Goal: Complete application form: Complete application form

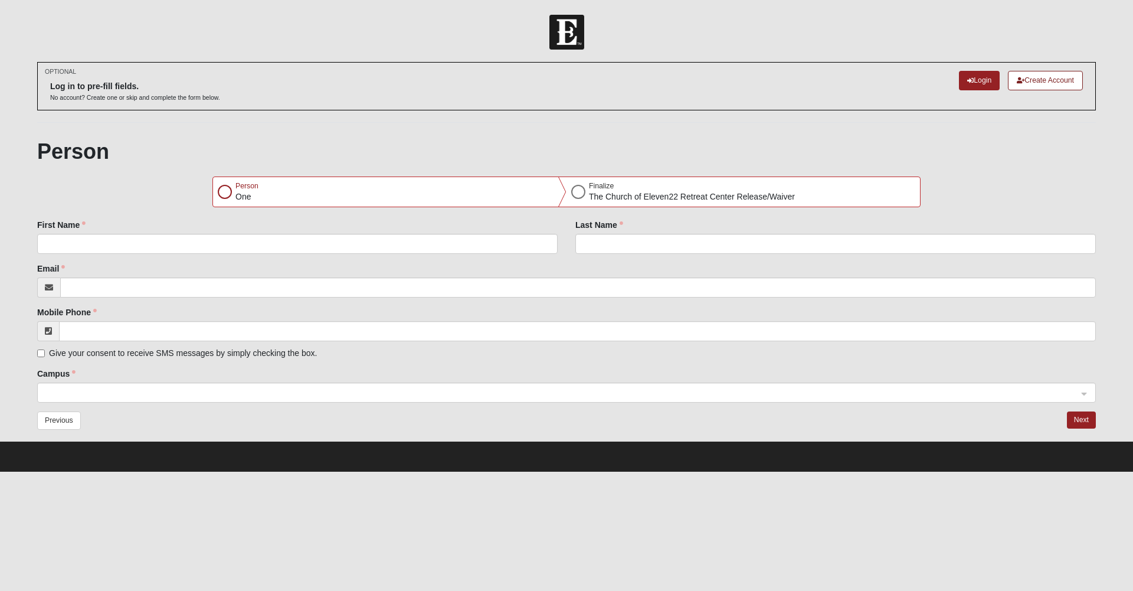
click at [226, 192] on div at bounding box center [225, 192] width 14 height 14
click at [225, 194] on div at bounding box center [225, 192] width 14 height 14
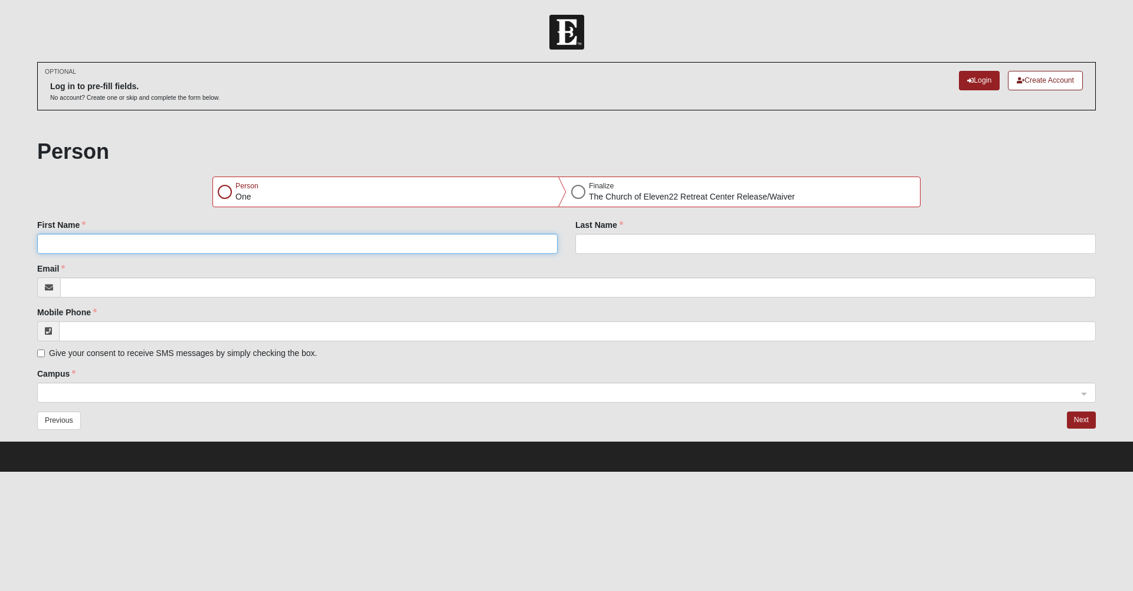
click at [167, 242] on input "First Name" at bounding box center [297, 244] width 521 height 20
type input "[PERSON_NAME]"
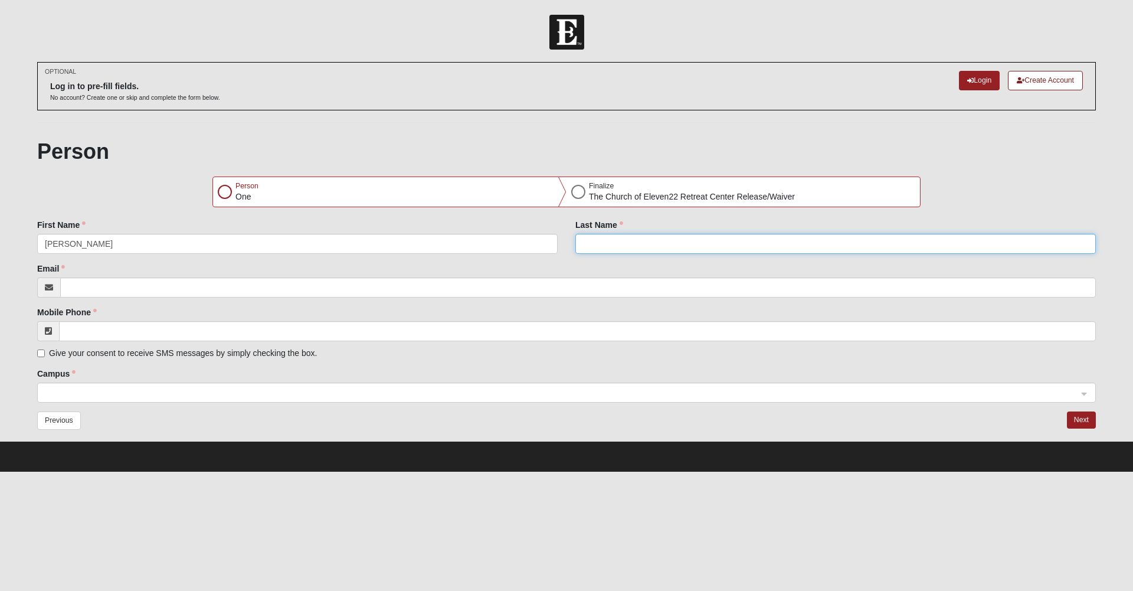
type input "[PERSON_NAME]"
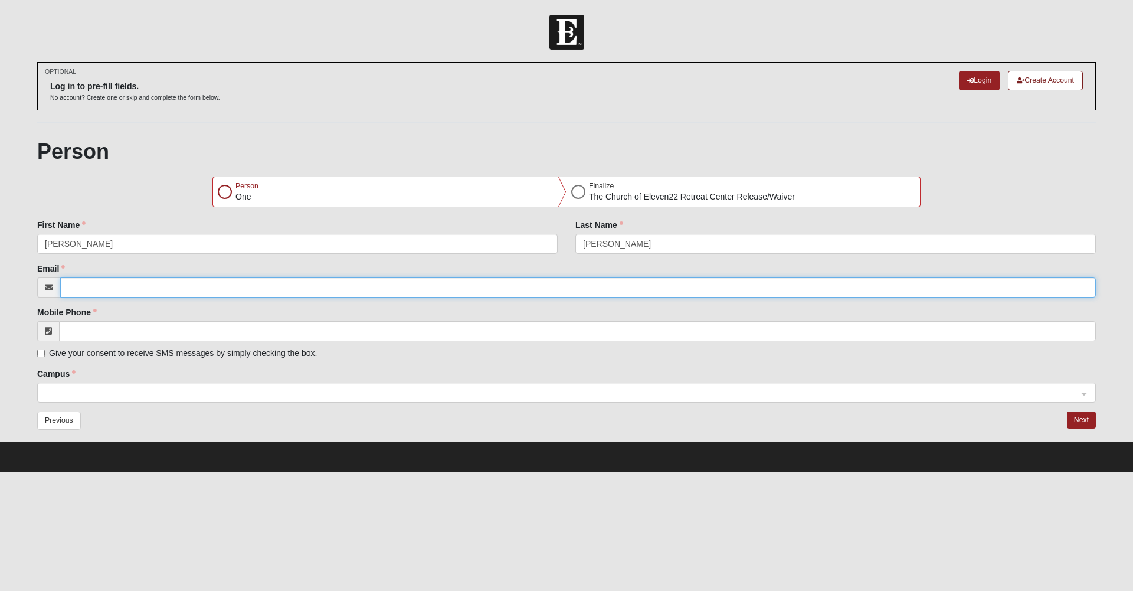
type input "[EMAIL_ADDRESS][DOMAIN_NAME]"
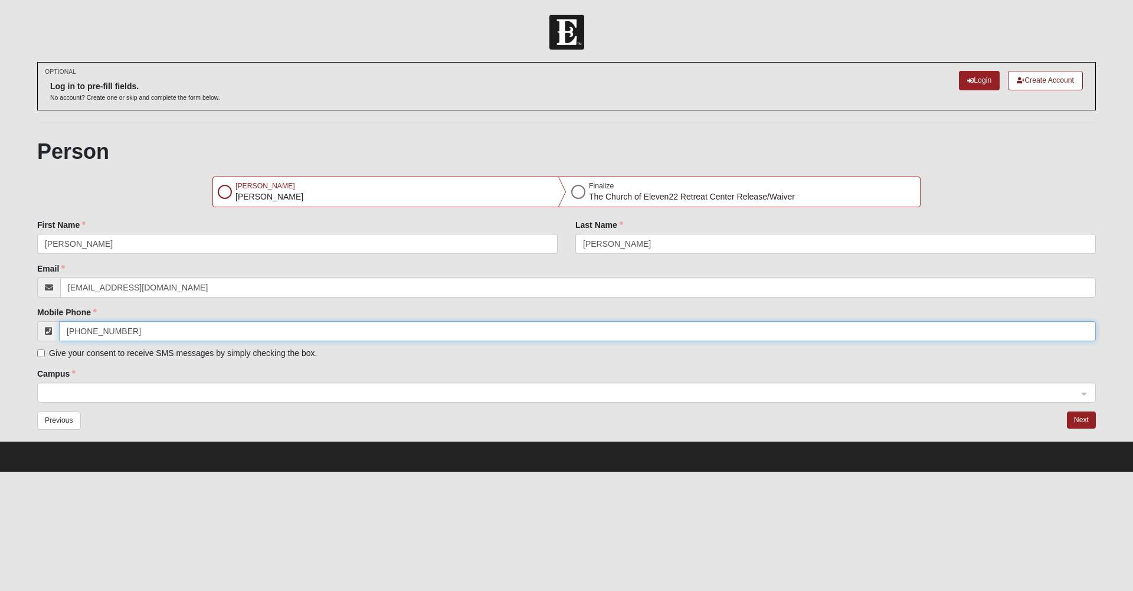
click at [138, 329] on input "[PHONE_NUMBER]" at bounding box center [577, 331] width 1037 height 20
type input "[PHONE_NUMBER]"
click at [38, 351] on input "Give your consent to receive SMS messages by simply checking the box." at bounding box center [41, 353] width 8 height 8
checkbox input "true"
click at [224, 194] on div at bounding box center [225, 192] width 14 height 14
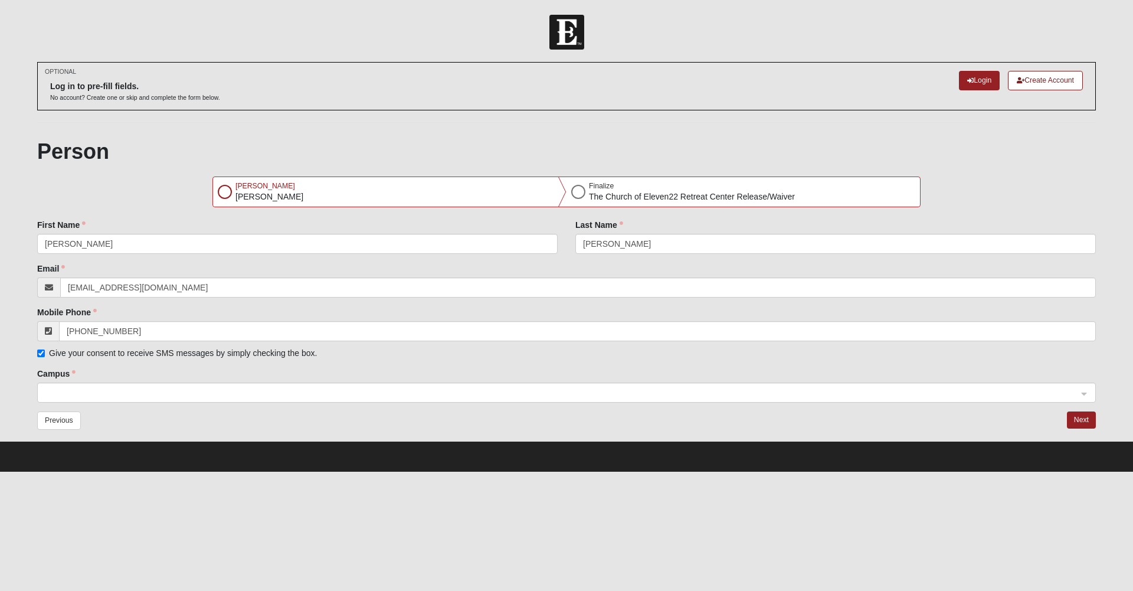
click at [225, 191] on div at bounding box center [225, 192] width 14 height 14
click at [1085, 416] on button "Next" at bounding box center [1081, 419] width 29 height 17
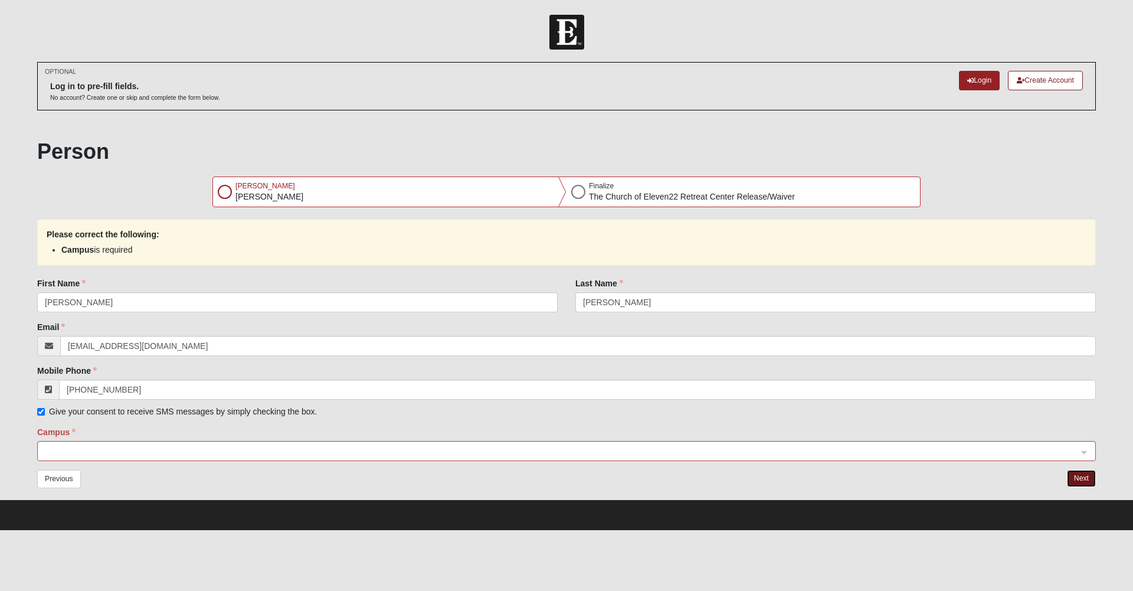
click at [62, 447] on span at bounding box center [561, 451] width 1033 height 13
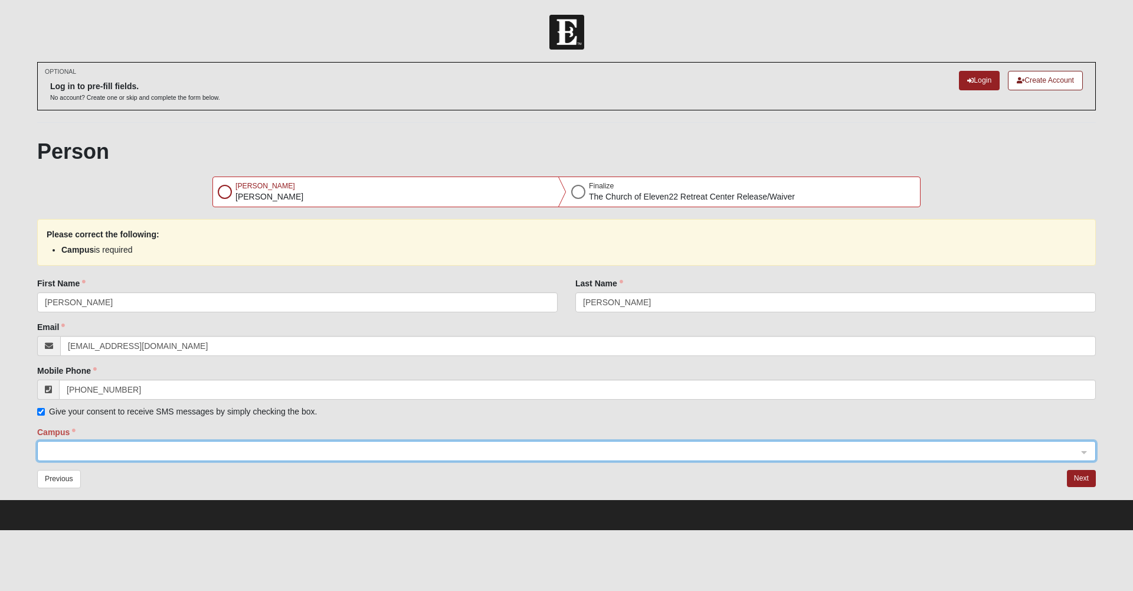
click at [63, 447] on span at bounding box center [561, 451] width 1033 height 13
click at [70, 447] on span at bounding box center [561, 451] width 1033 height 13
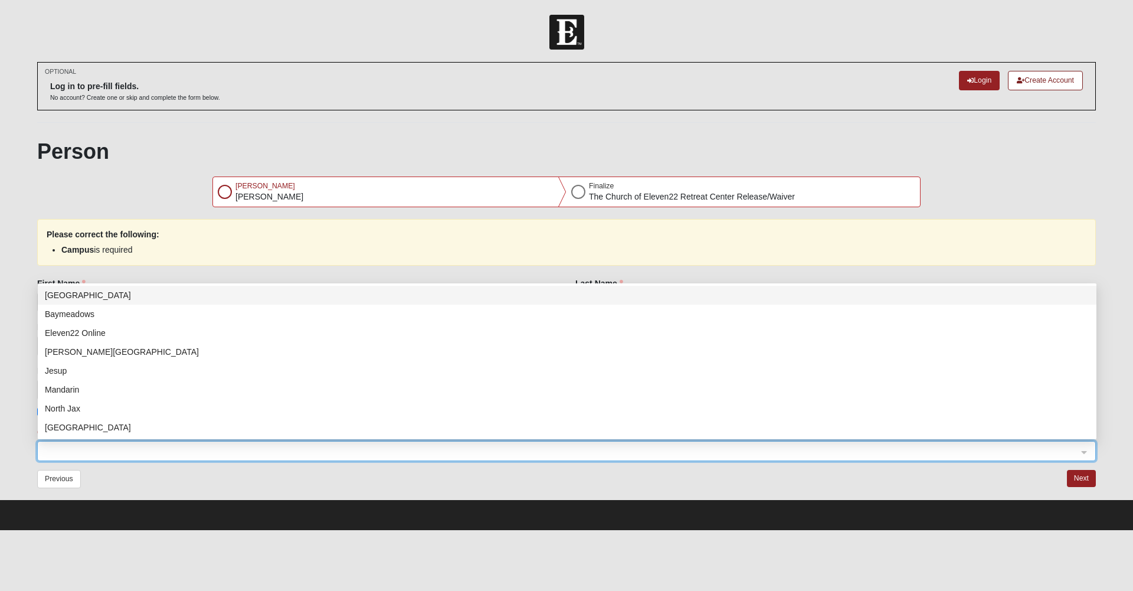
click at [262, 152] on h1 "Person" at bounding box center [566, 151] width 1059 height 25
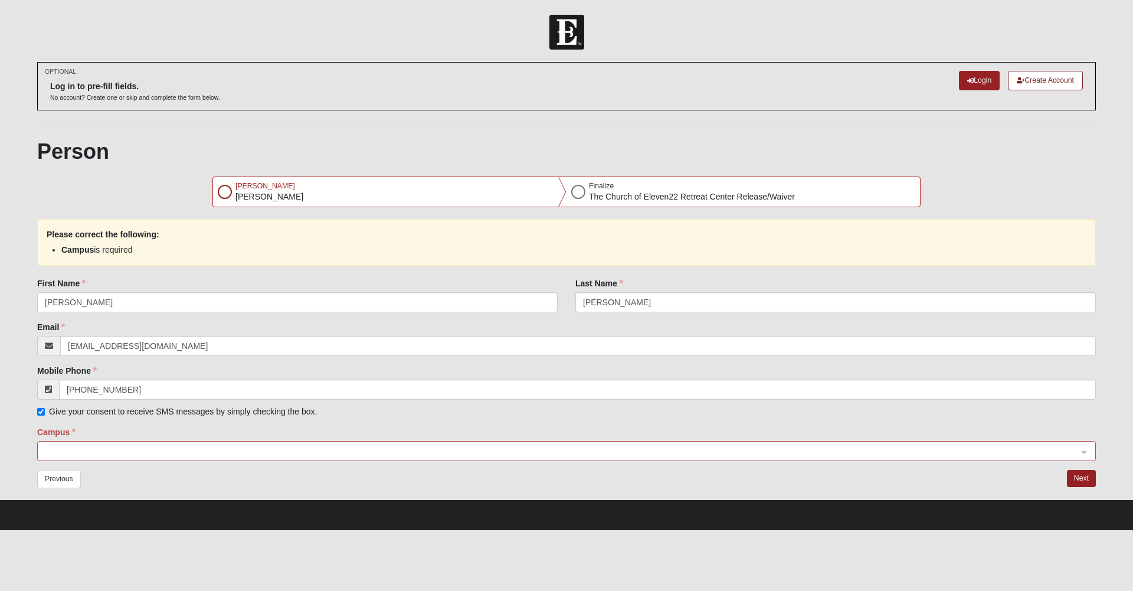
click at [225, 189] on div at bounding box center [225, 192] width 14 height 14
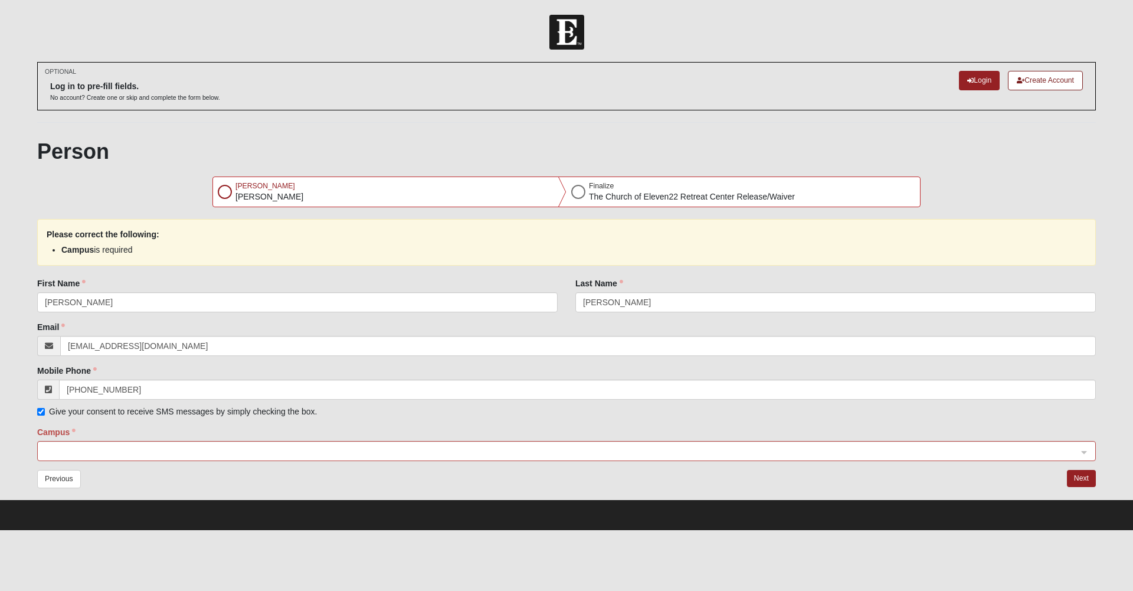
click at [244, 199] on p "[PERSON_NAME]" at bounding box center [269, 197] width 68 height 12
click at [245, 199] on p "[PERSON_NAME]" at bounding box center [269, 197] width 68 height 12
click at [592, 306] on input "[PERSON_NAME]" at bounding box center [835, 302] width 521 height 20
type input "[PERSON_NAME]"
click at [225, 192] on div at bounding box center [225, 192] width 14 height 14
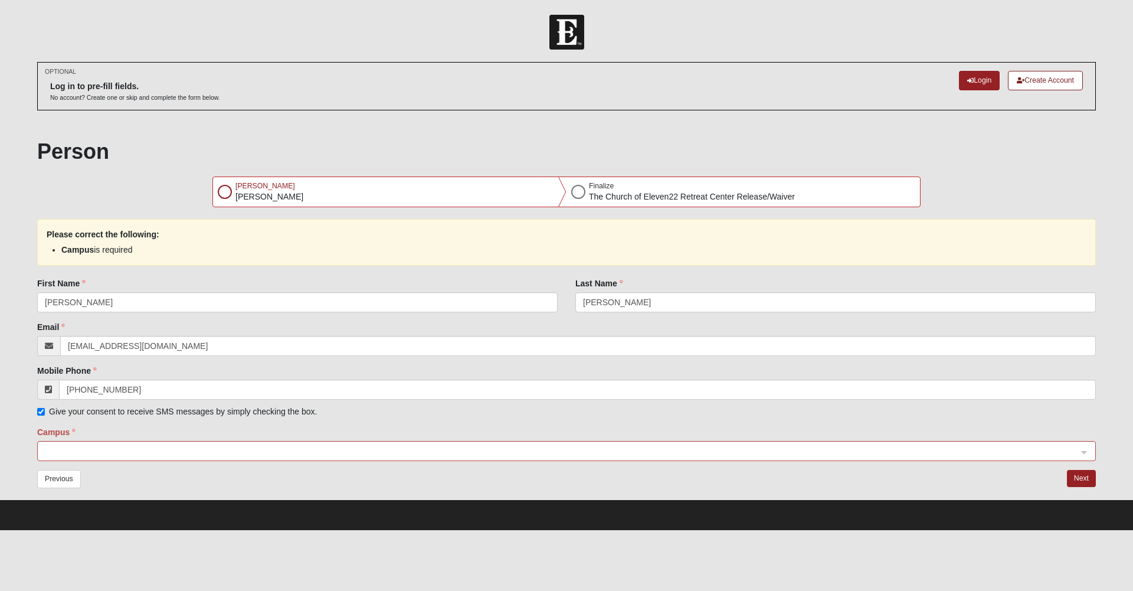
click at [578, 192] on div at bounding box center [578, 192] width 14 height 14
click at [621, 195] on p "The Church of Eleven22 Retreat Center Release/Waiver" at bounding box center [692, 197] width 206 height 12
click at [171, 437] on div "Campus 7e0fa47b-d2f3-4d3a-8858-76b1bc95205b 7c23e68f-43d5-4e26-b8ca-3908b92fdcd…" at bounding box center [566, 443] width 1059 height 35
click at [161, 442] on input "search" at bounding box center [562, 450] width 1036 height 18
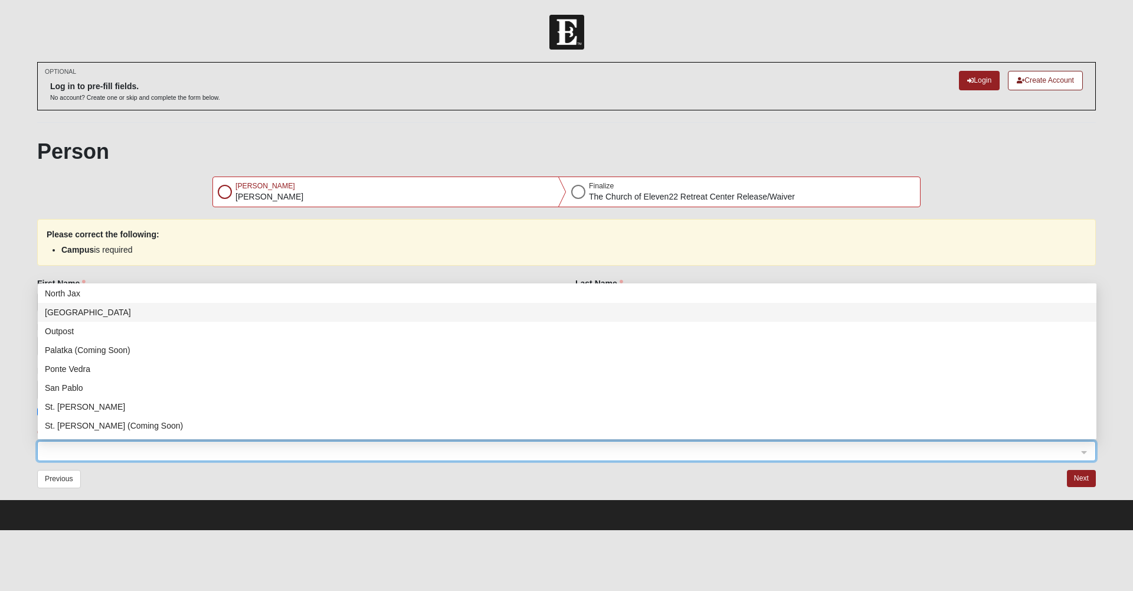
scroll to position [151, 0]
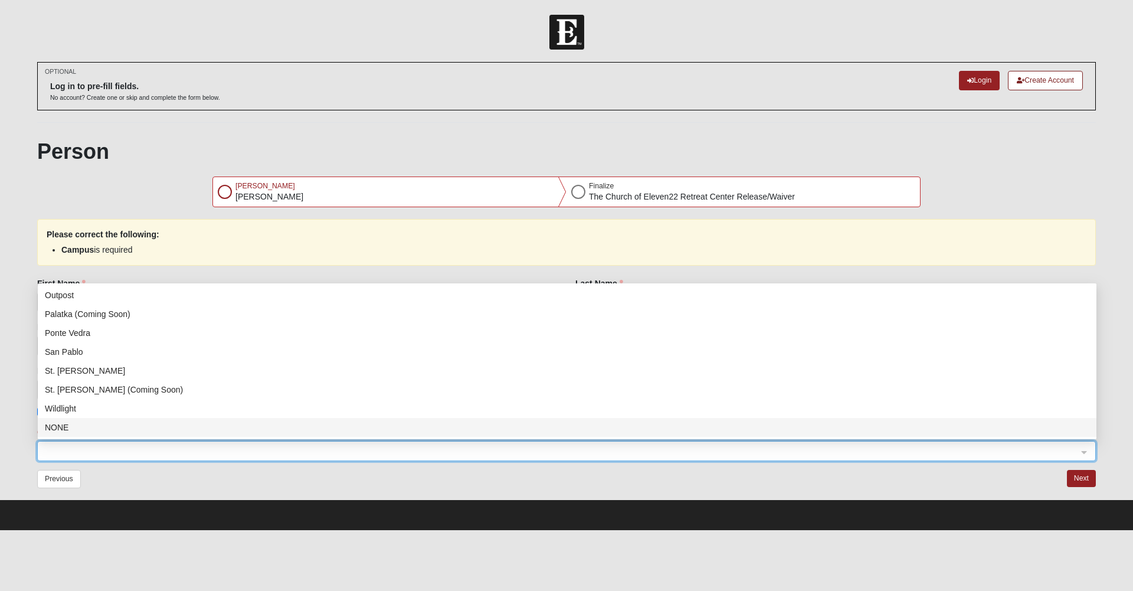
click at [148, 427] on div "NONE" at bounding box center [567, 427] width 1045 height 13
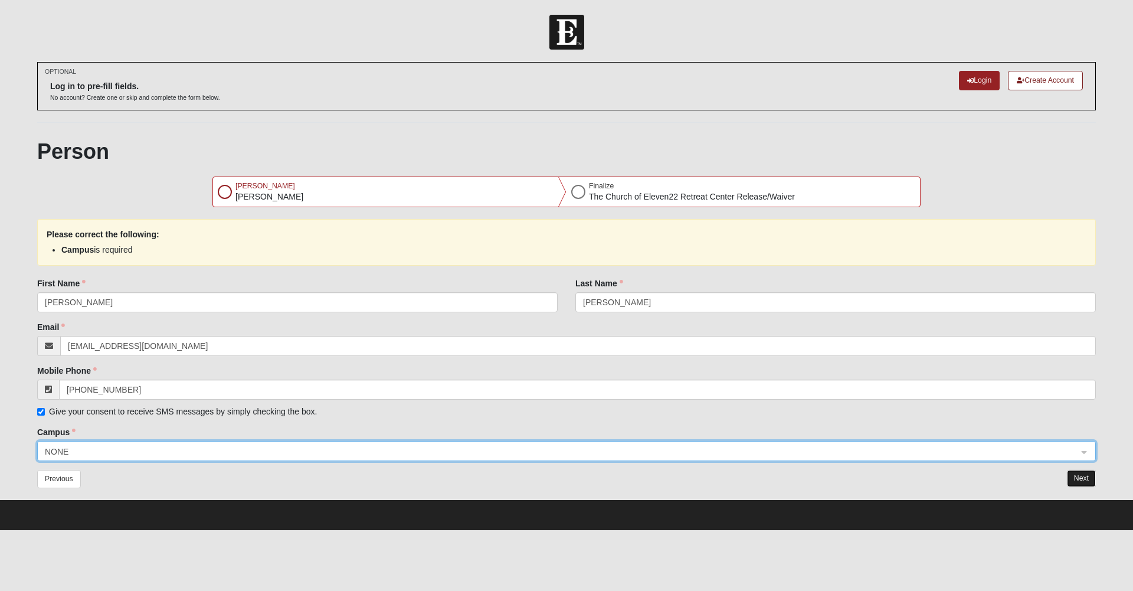
click at [1073, 474] on button "Next" at bounding box center [1081, 478] width 29 height 17
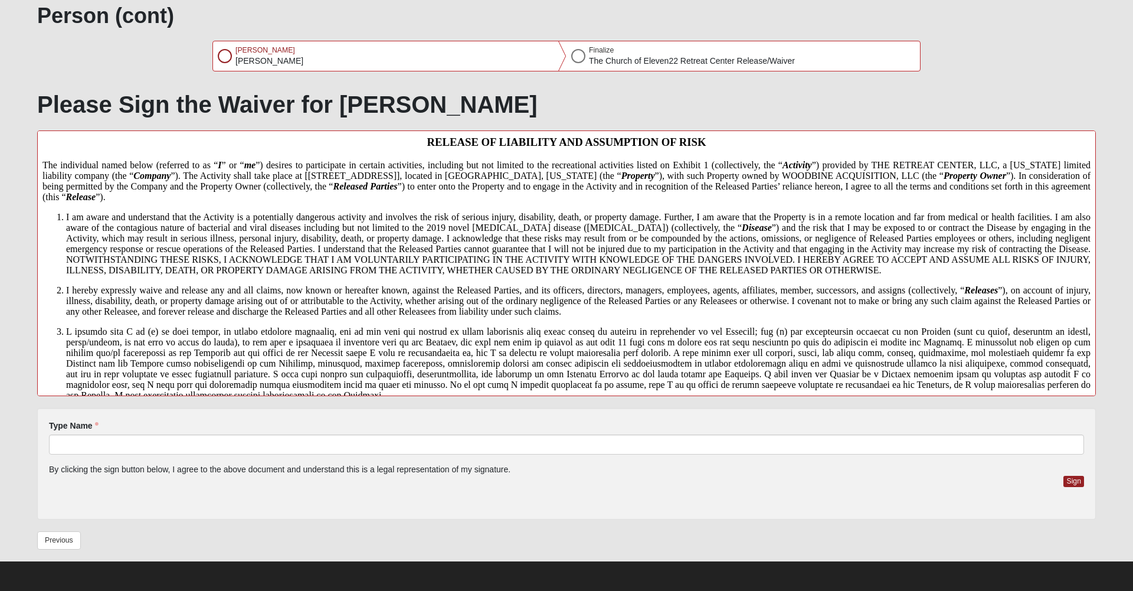
scroll to position [15, 0]
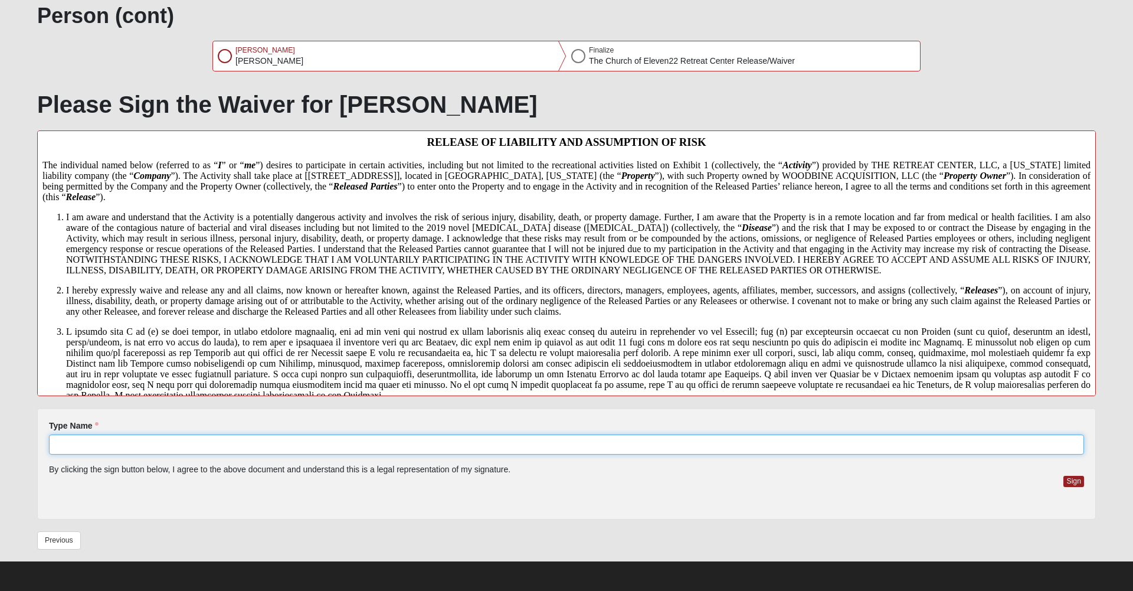
click at [115, 444] on input "Type Name" at bounding box center [566, 444] width 1035 height 20
type input "[PERSON_NAME]"
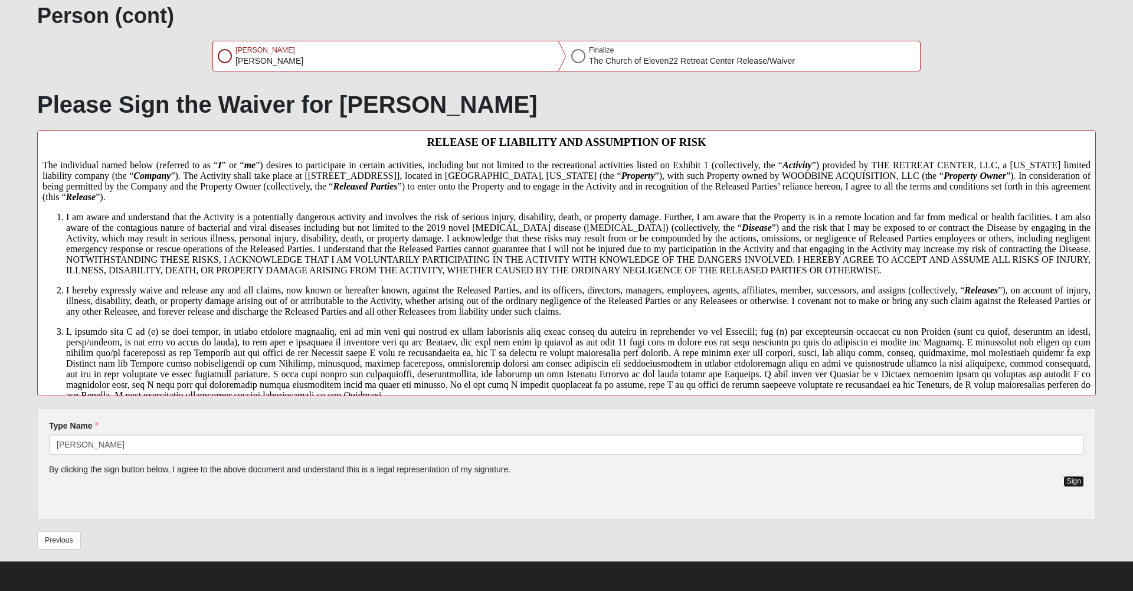
click at [1072, 476] on button "Sign" at bounding box center [1073, 481] width 21 height 11
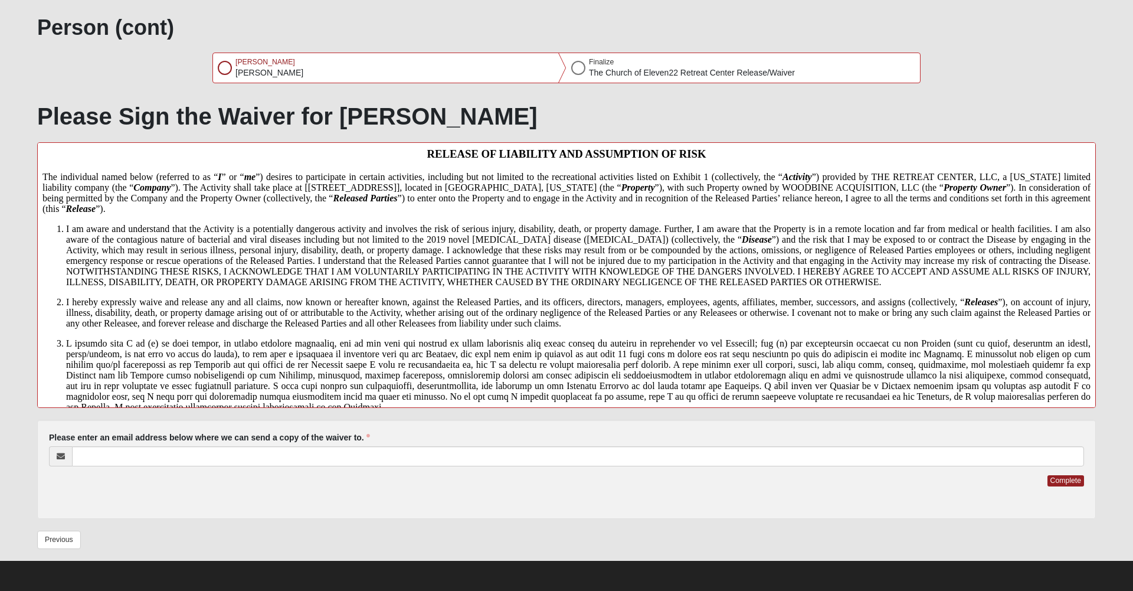
scroll to position [124, 0]
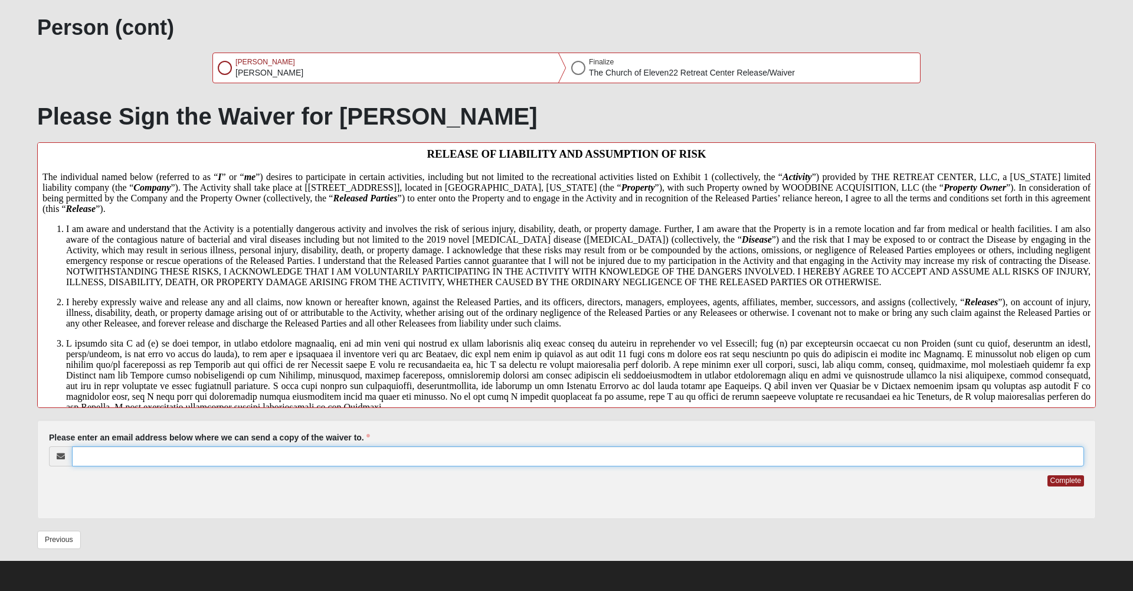
click at [114, 456] on input "Please enter an email address below where we can send a copy of the waiver to." at bounding box center [578, 456] width 1012 height 20
type input "[EMAIL_ADDRESS][DOMAIN_NAME]"
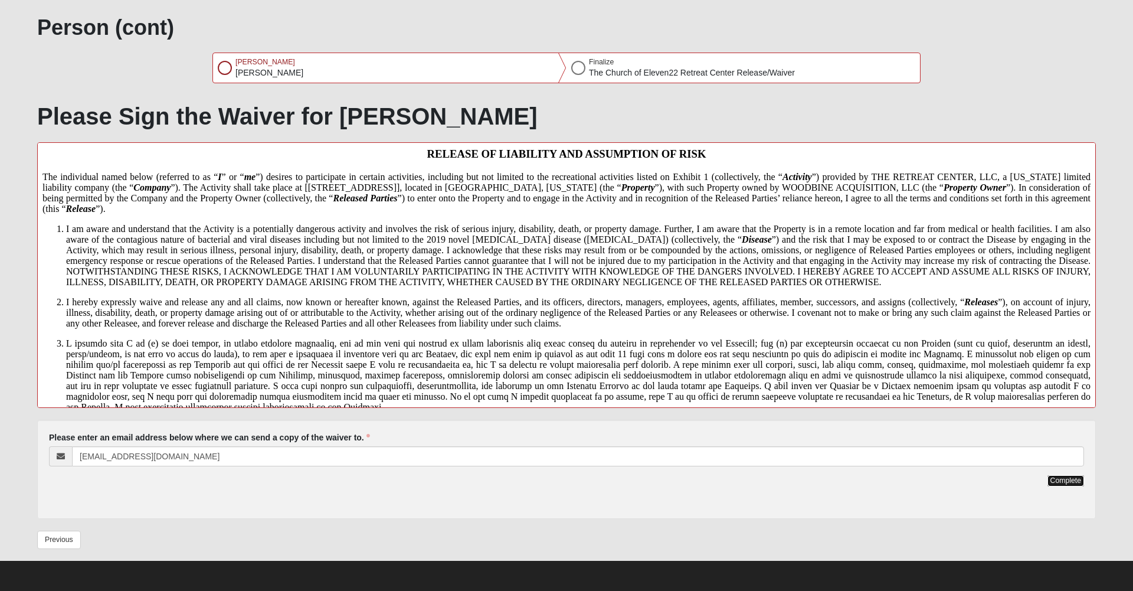
click at [1067, 480] on button "Complete" at bounding box center [1065, 480] width 37 height 11
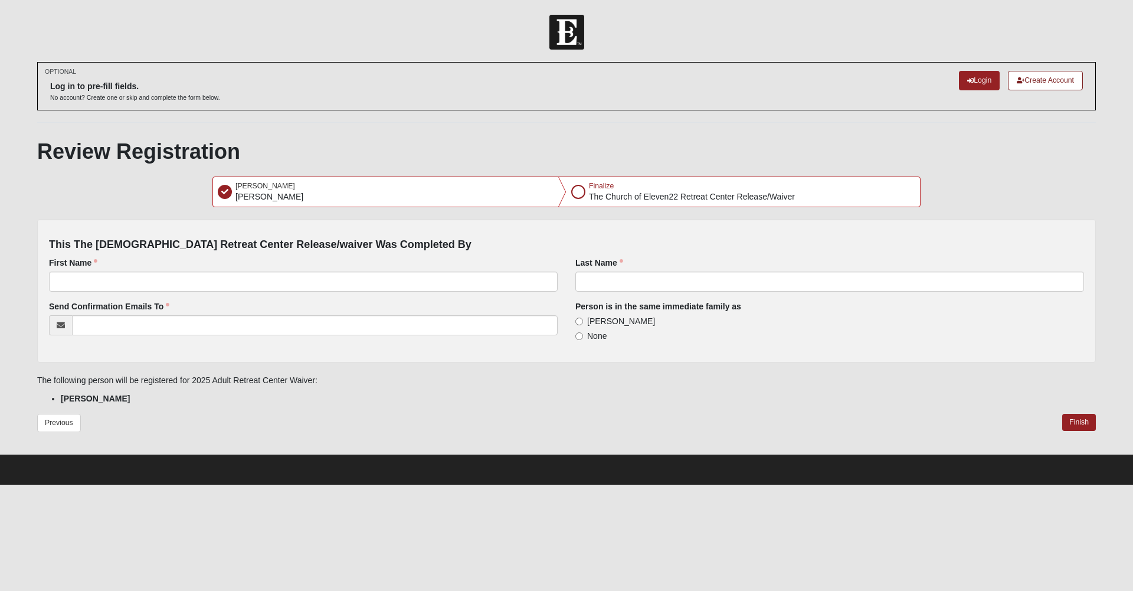
scroll to position [0, 0]
click at [80, 281] on input "First Name" at bounding box center [303, 281] width 509 height 20
type input "[PERSON_NAME]"
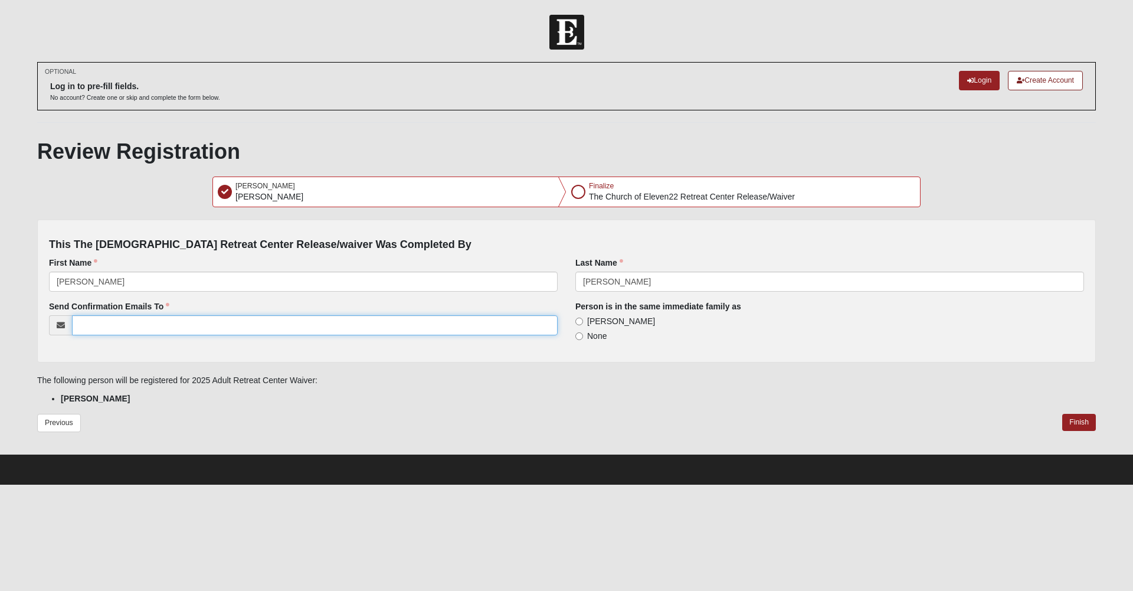
type input "[EMAIL_ADDRESS][DOMAIN_NAME]"
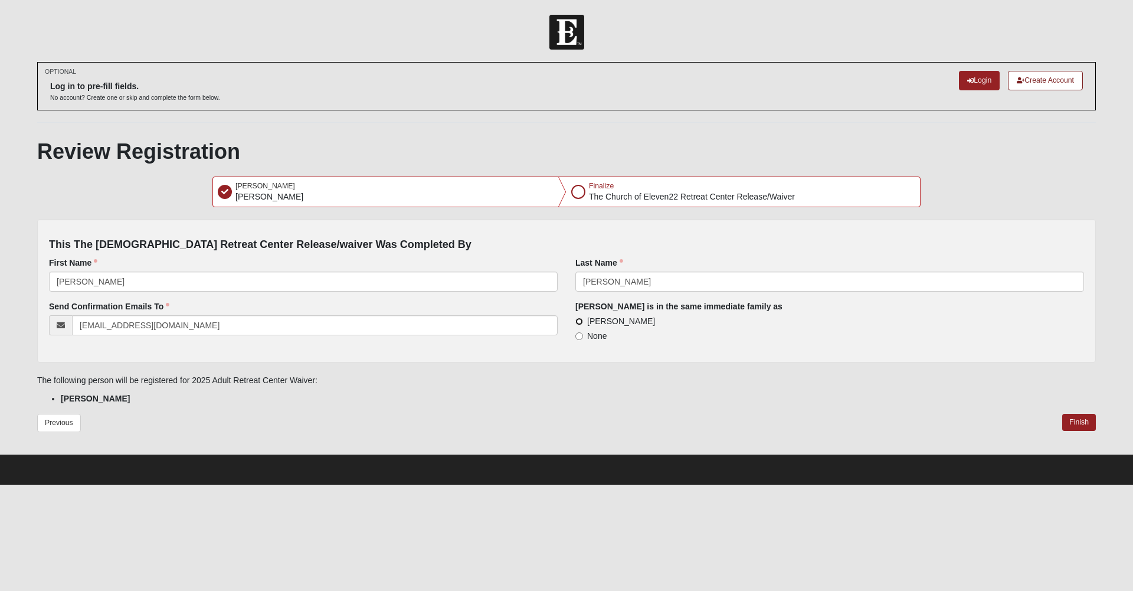
click at [578, 321] on input "[PERSON_NAME]" at bounding box center [579, 321] width 8 height 8
radio input "true"
click at [1075, 411] on form "Please correct the following: This The Church Of Eleven22 Retreat Center Releas…" at bounding box center [566, 335] width 1059 height 233
click at [1077, 420] on button "Finish" at bounding box center [1079, 422] width 34 height 17
